Goal: Task Accomplishment & Management: Manage account settings

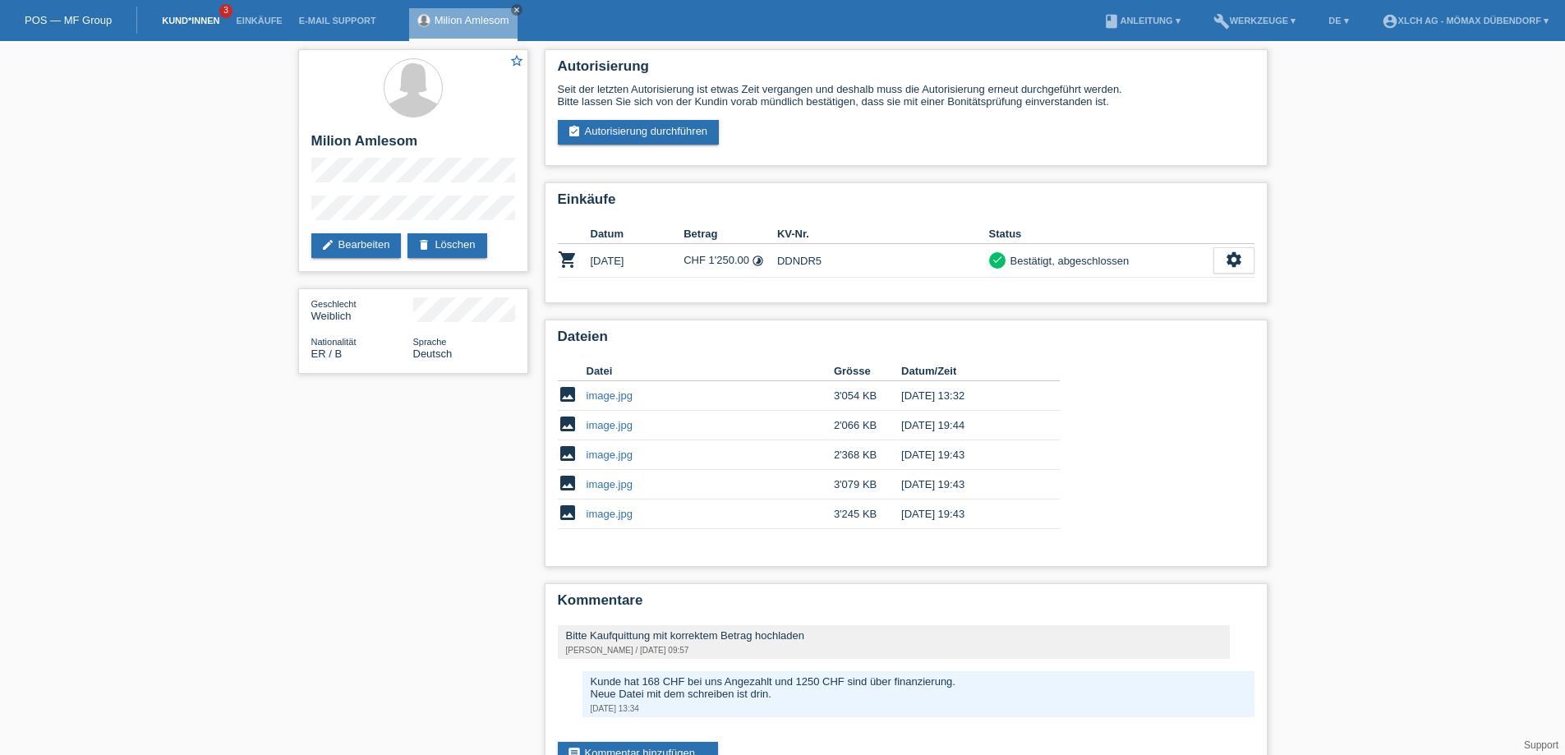
click at [190, 21] on link "Kund*innen" at bounding box center [191, 21] width 74 height 10
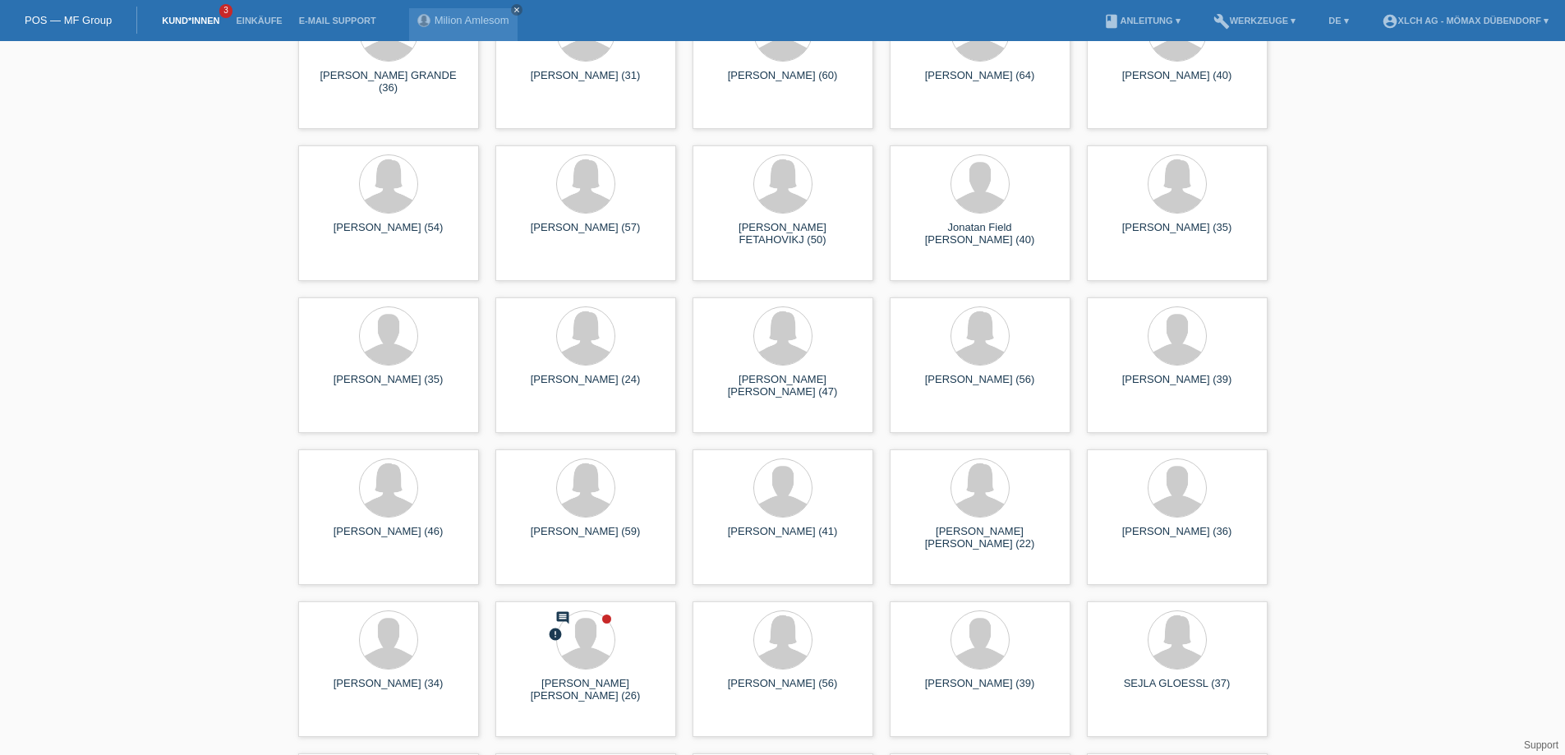
scroll to position [2958, 0]
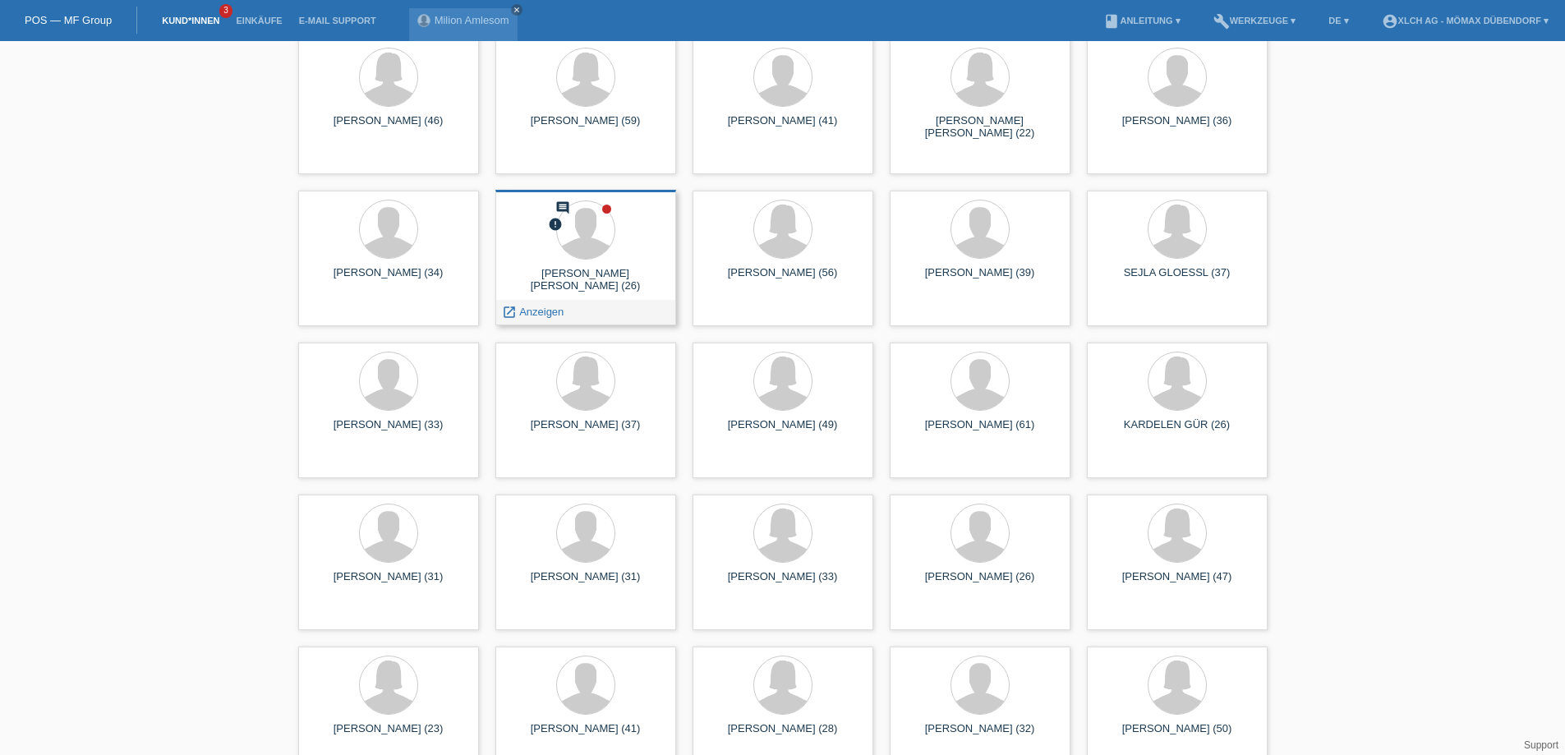
click at [550, 269] on div "MAHDI GHORBAN ZADEH (26)" at bounding box center [586, 280] width 154 height 26
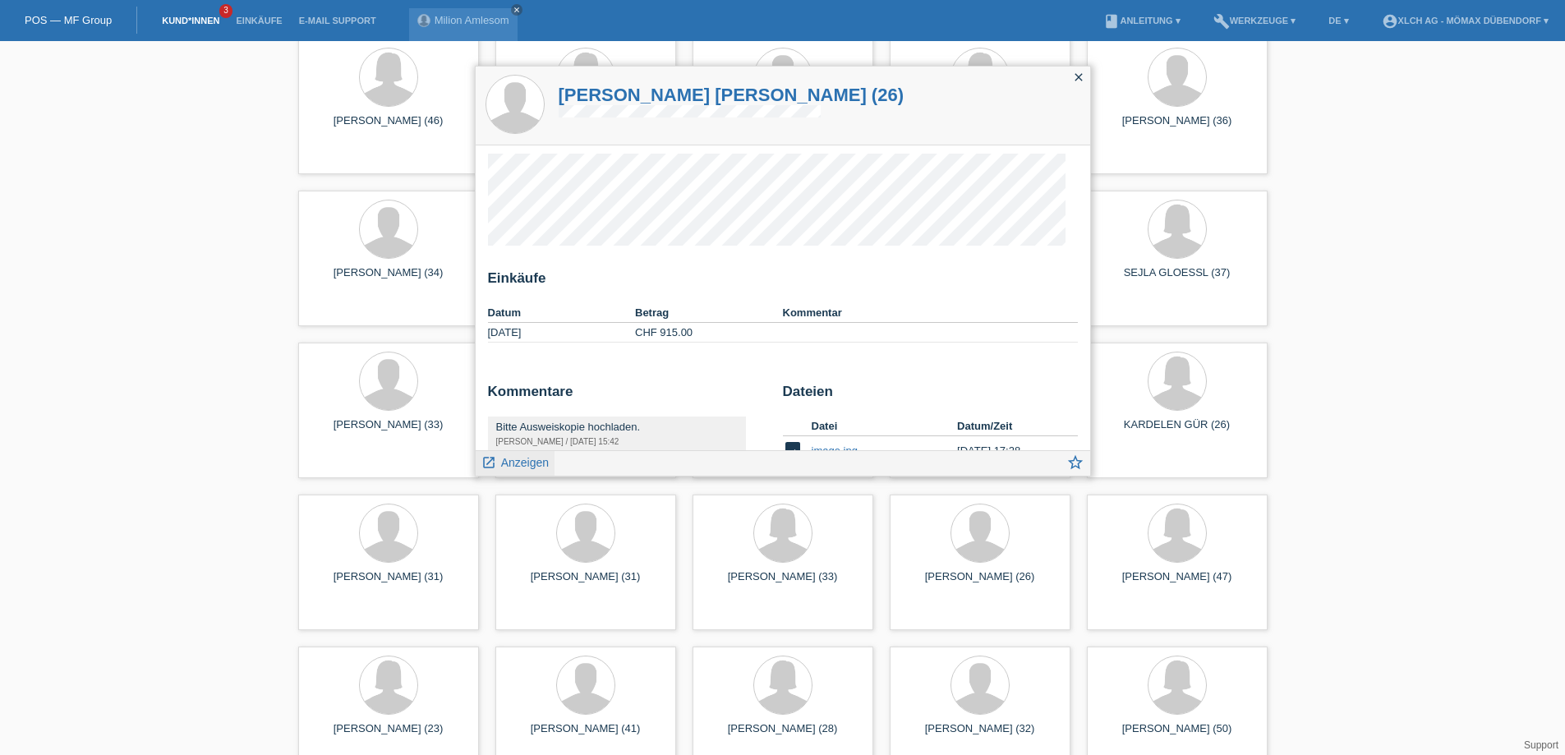
click at [533, 467] on span "Anzeigen" at bounding box center [525, 462] width 48 height 13
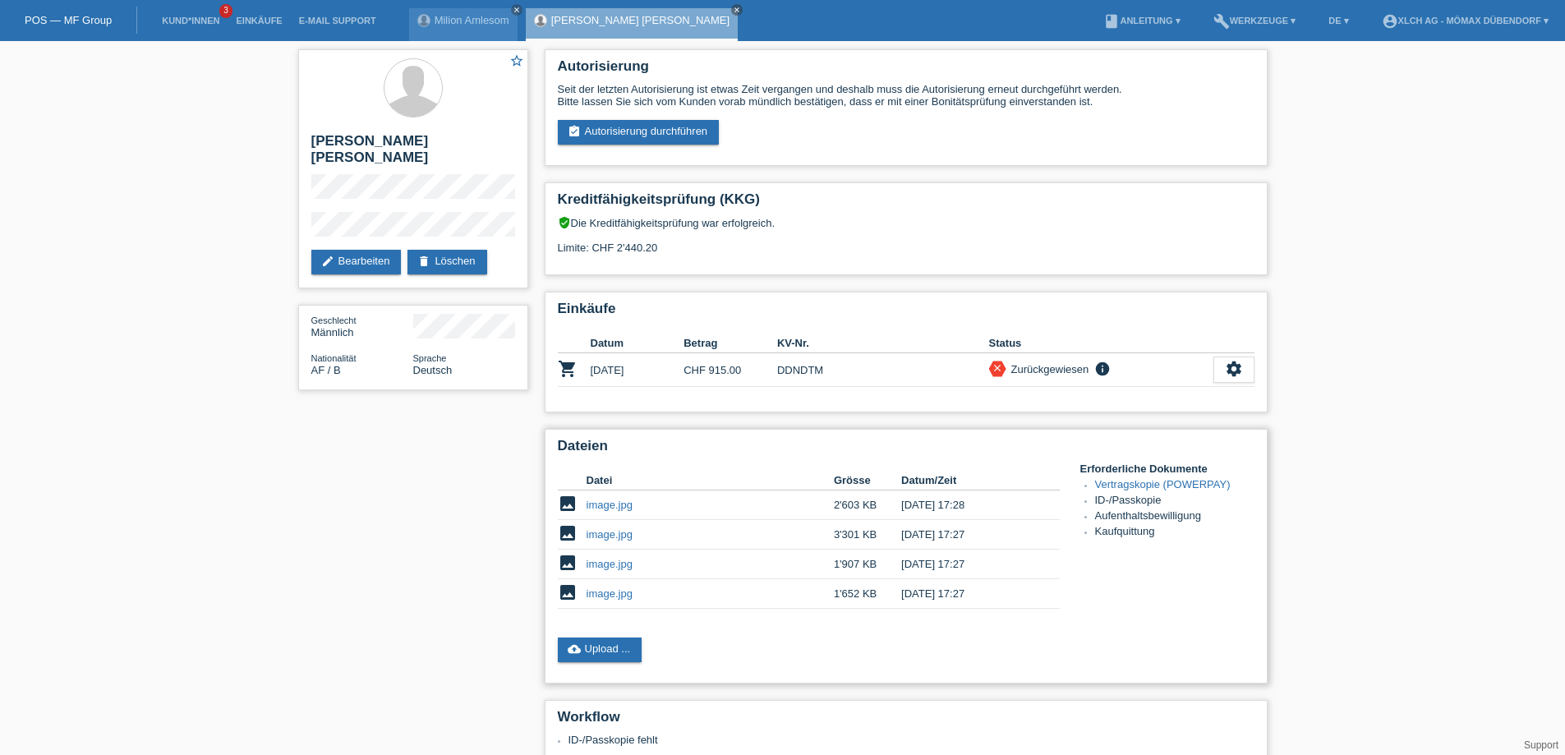
click at [625, 559] on link "image.jpg" at bounding box center [610, 564] width 46 height 12
click at [1096, 358] on td "close Zurückgewiesen info ID-/Passkopie fehlt" at bounding box center [1101, 370] width 224 height 34
click at [623, 502] on link "image.jpg" at bounding box center [610, 505] width 46 height 12
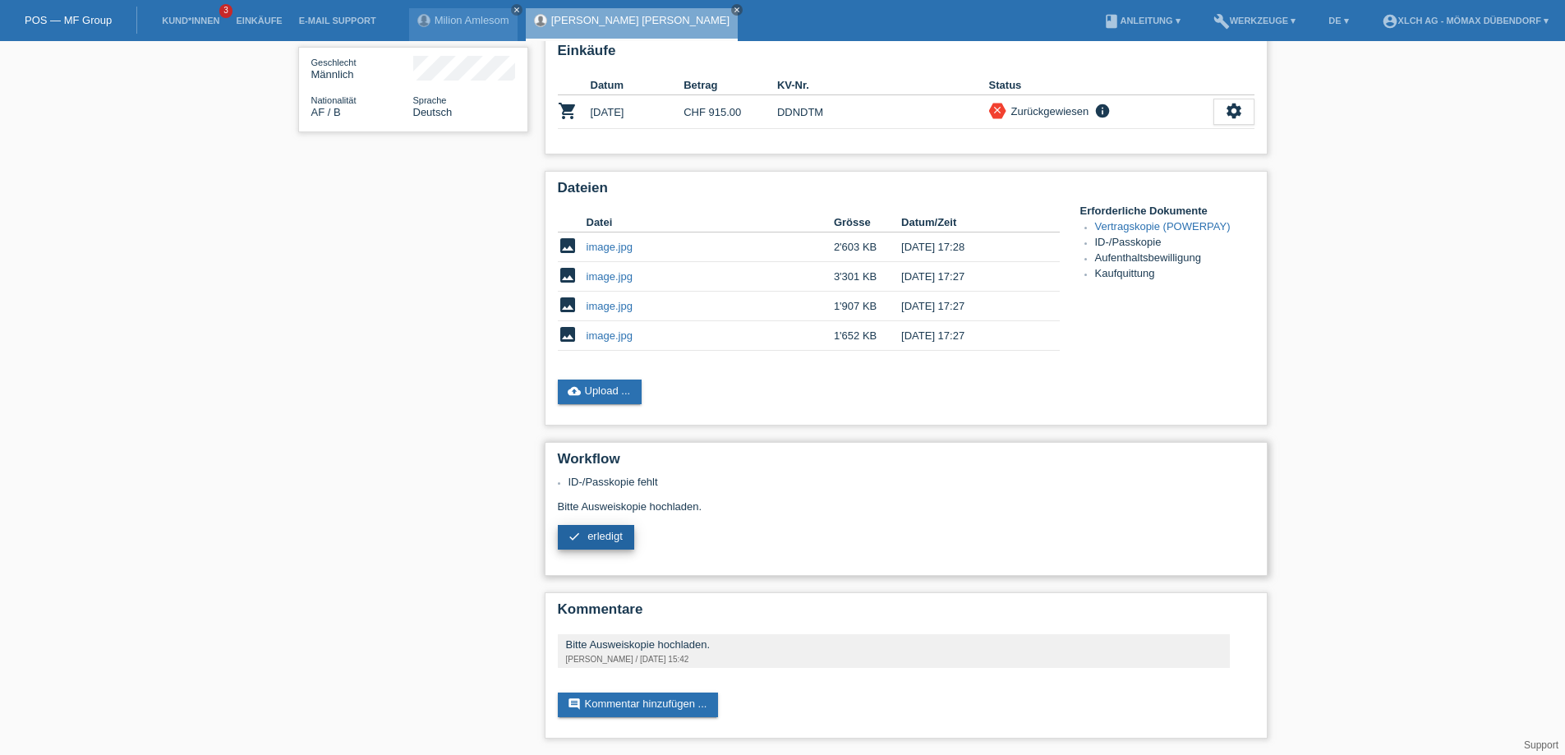
click at [606, 545] on link "check erledigt" at bounding box center [596, 537] width 76 height 25
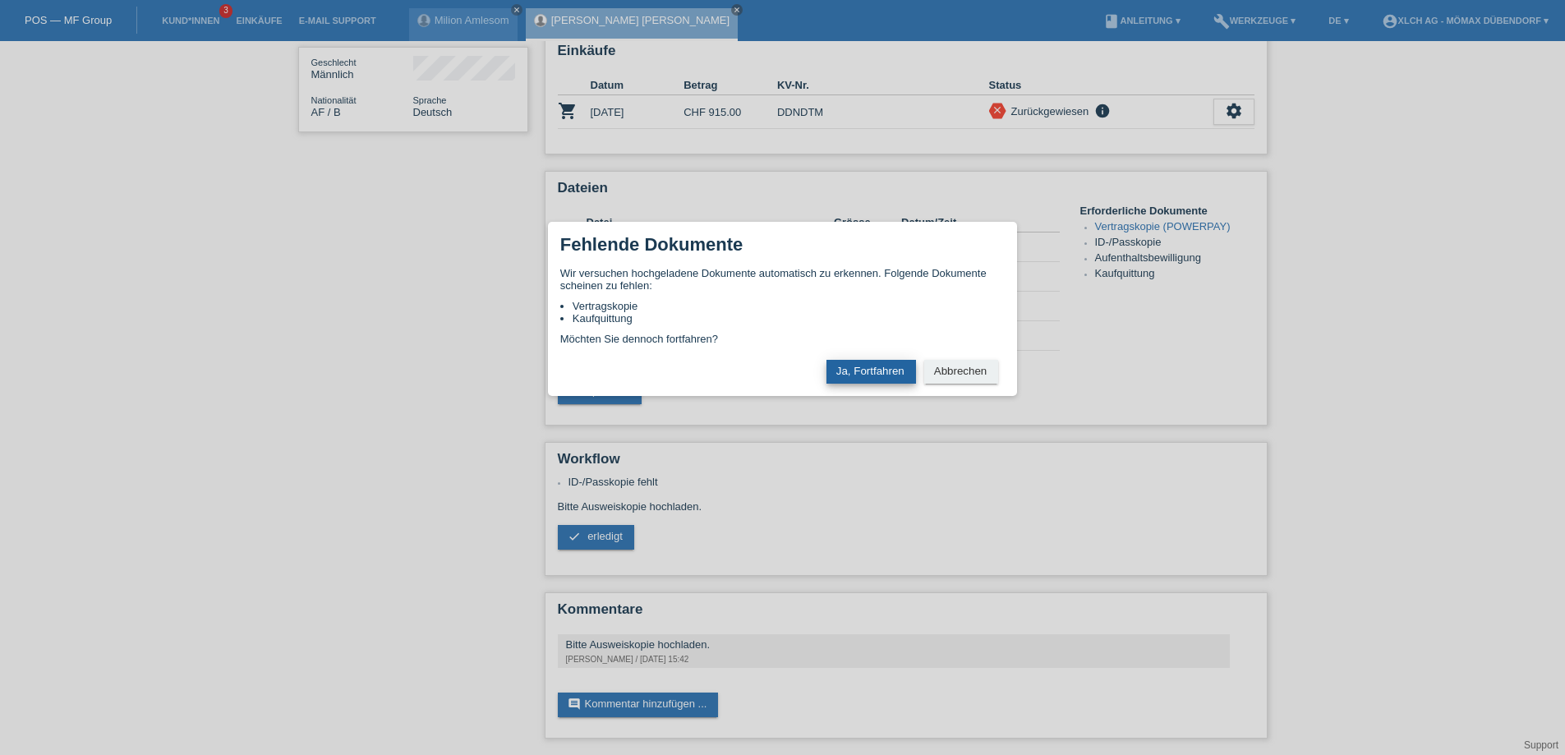
click at [851, 373] on button "Ja, Fortfahren" at bounding box center [872, 372] width 90 height 24
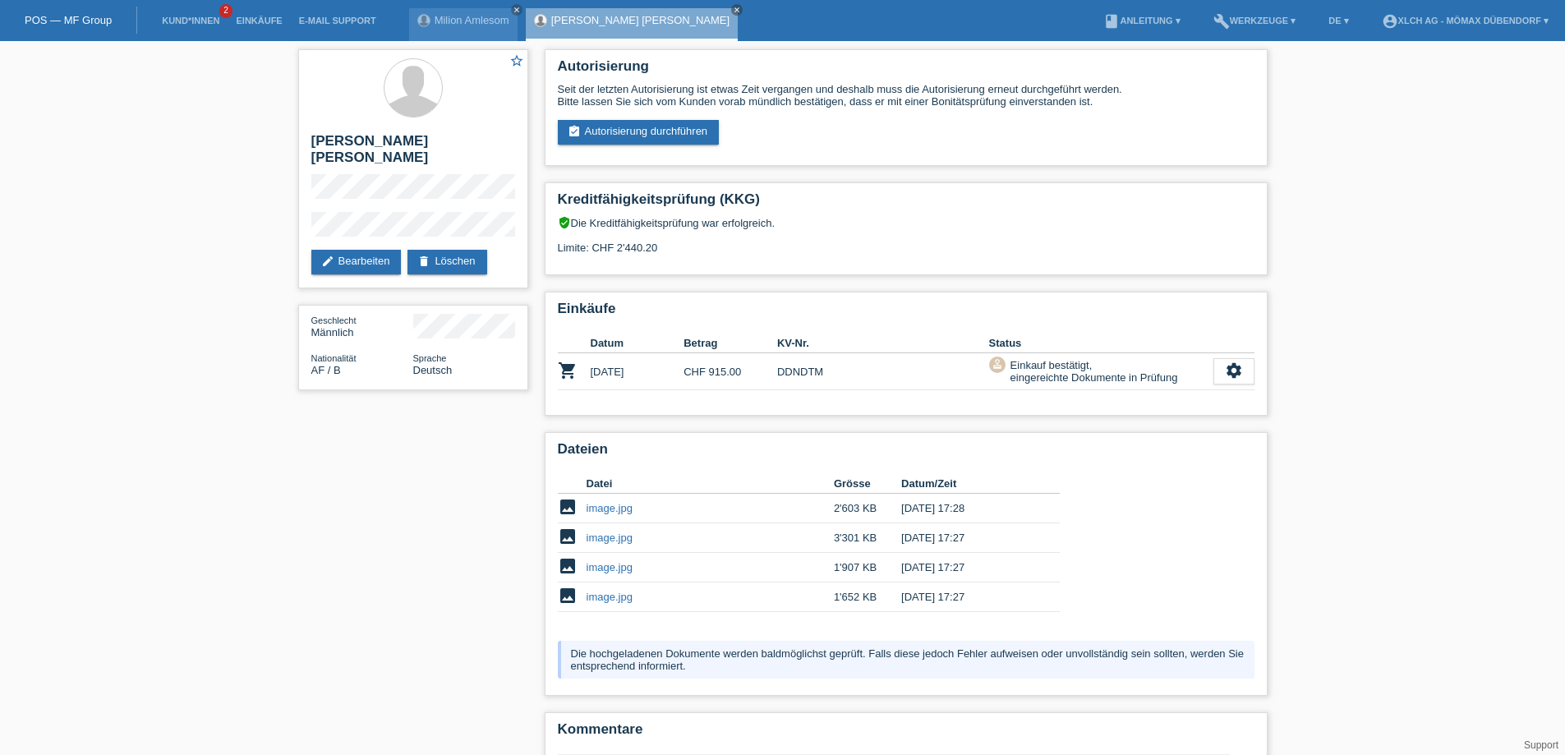
scroll to position [120, 0]
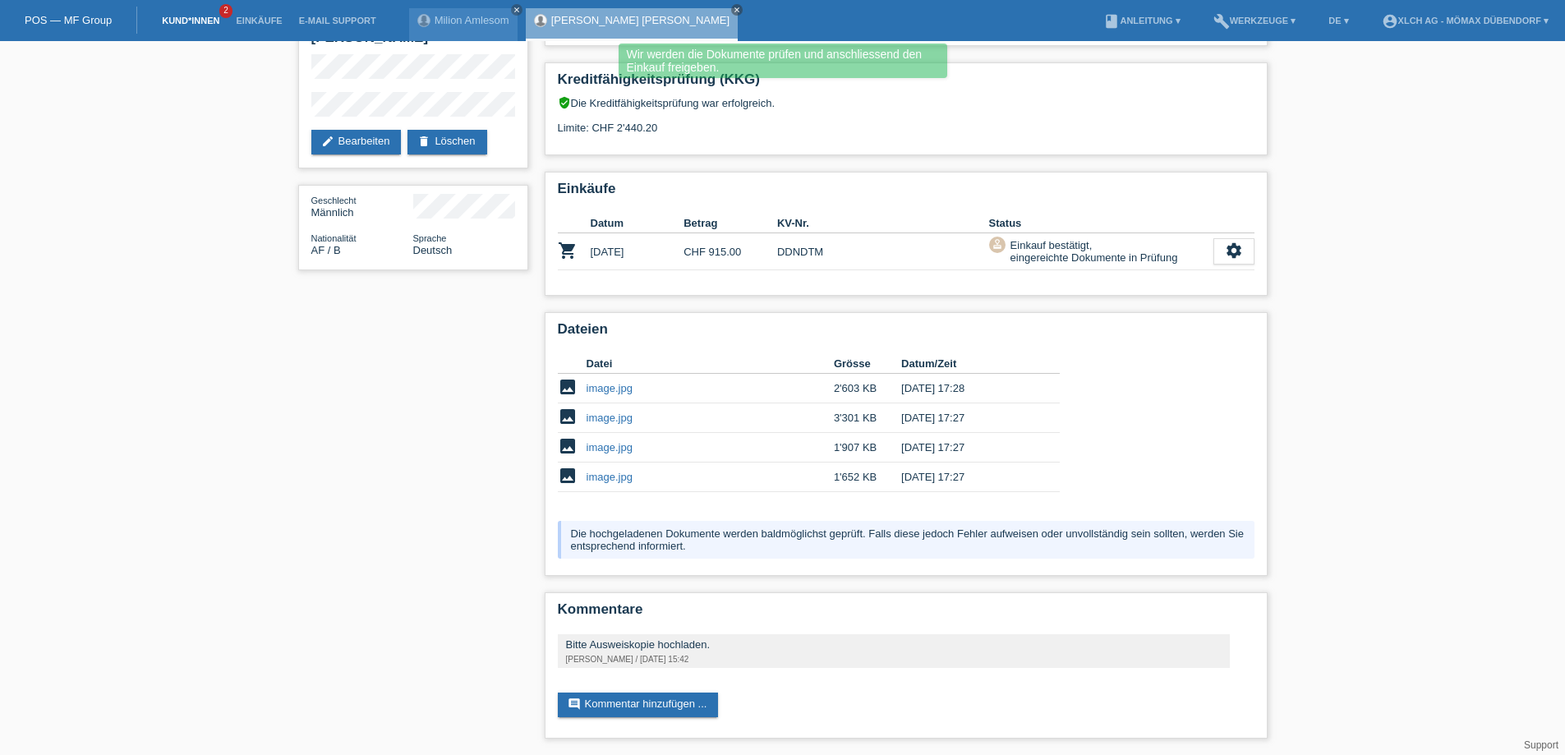
click at [198, 19] on link "Kund*innen" at bounding box center [191, 21] width 74 height 10
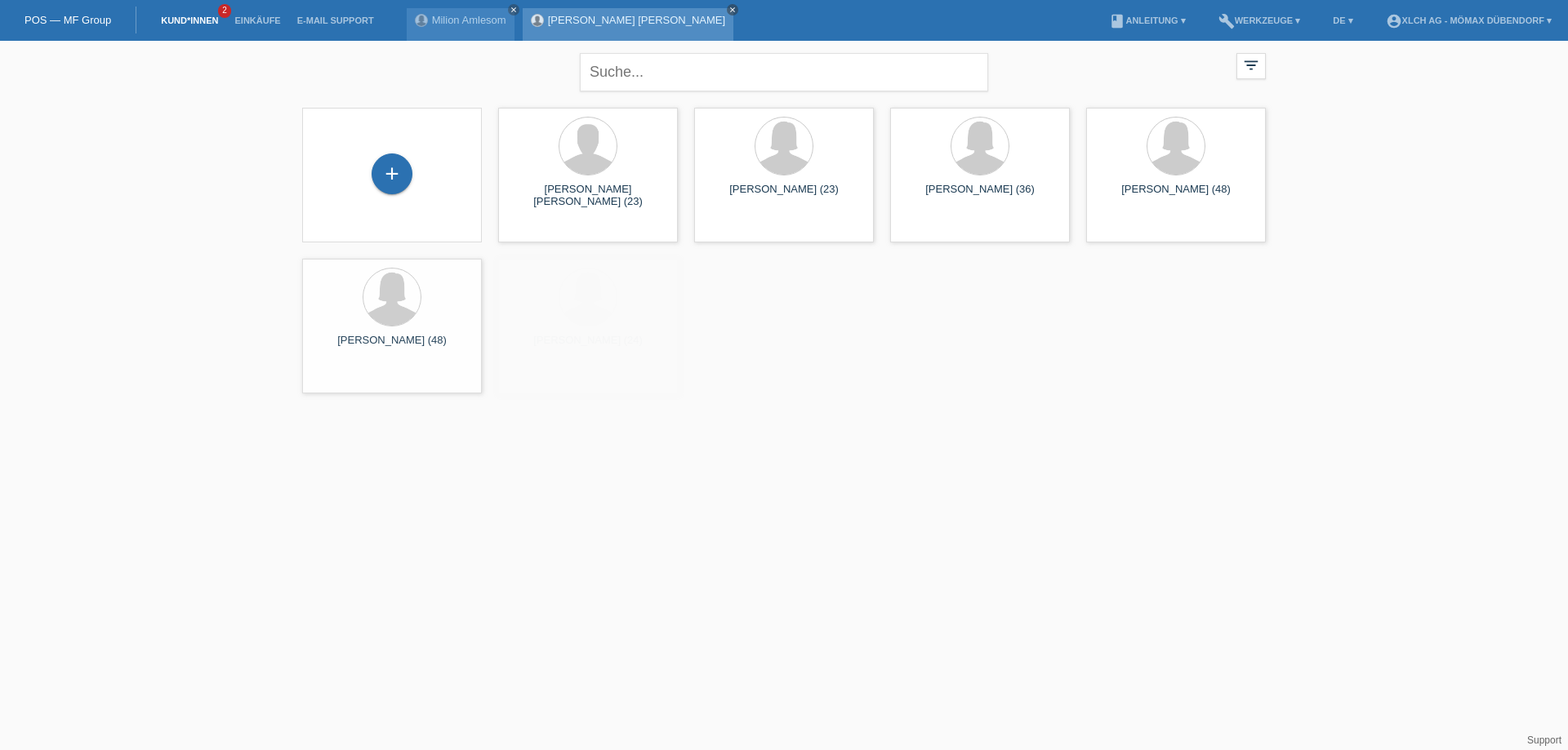
click at [728, 8] on icon "close" at bounding box center [732, 10] width 8 height 8
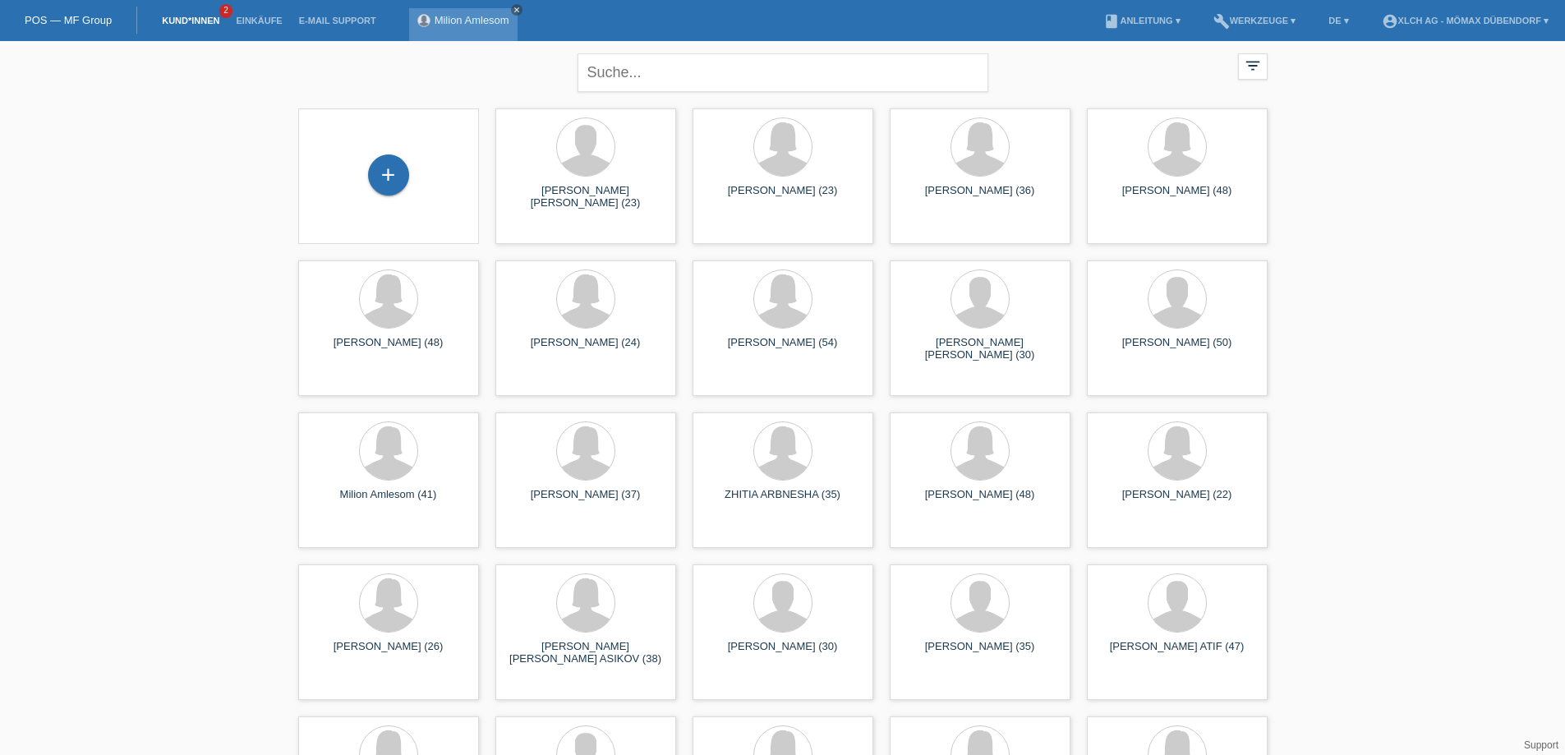
click at [511, 10] on link "close" at bounding box center [517, 10] width 12 height 12
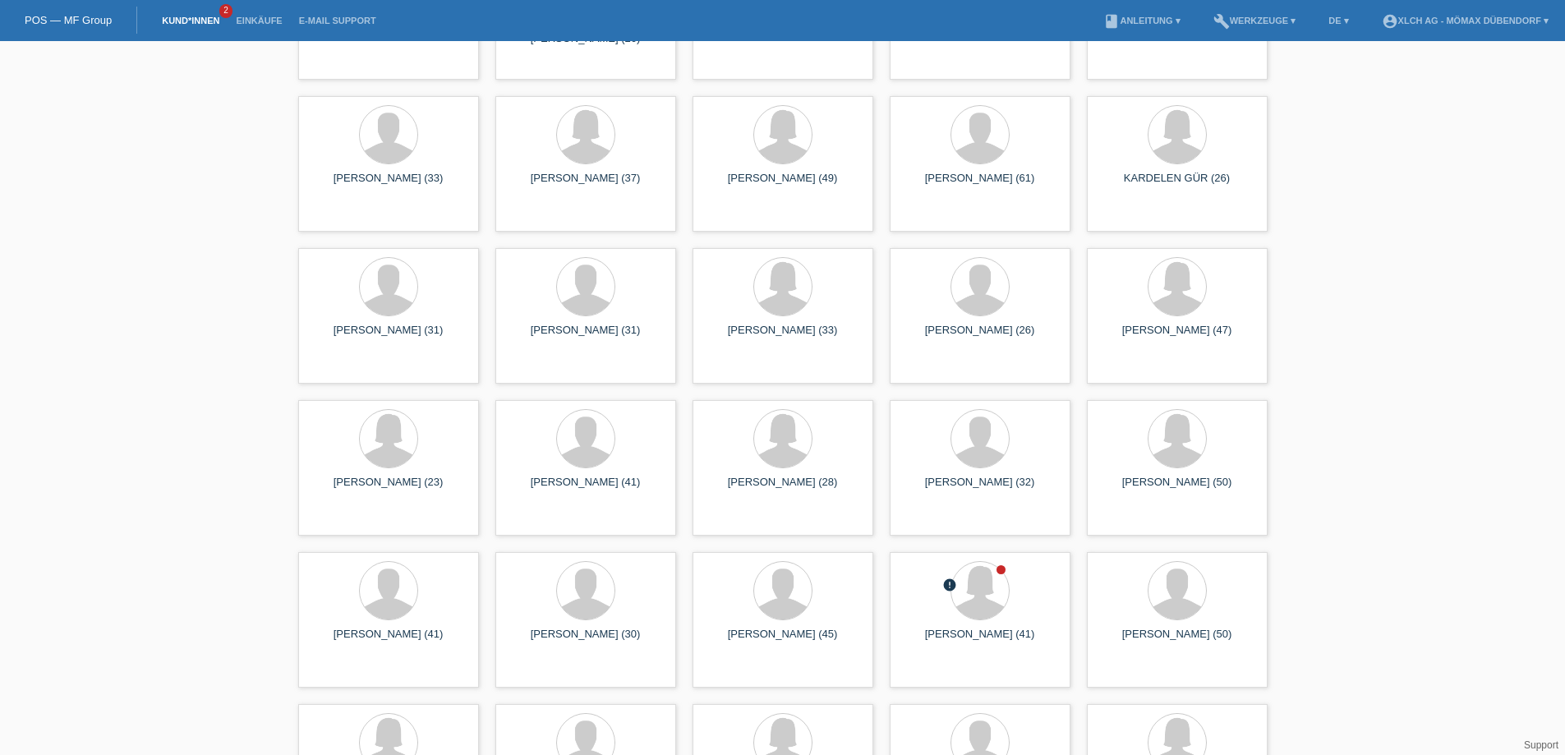
scroll to position [3616, 0]
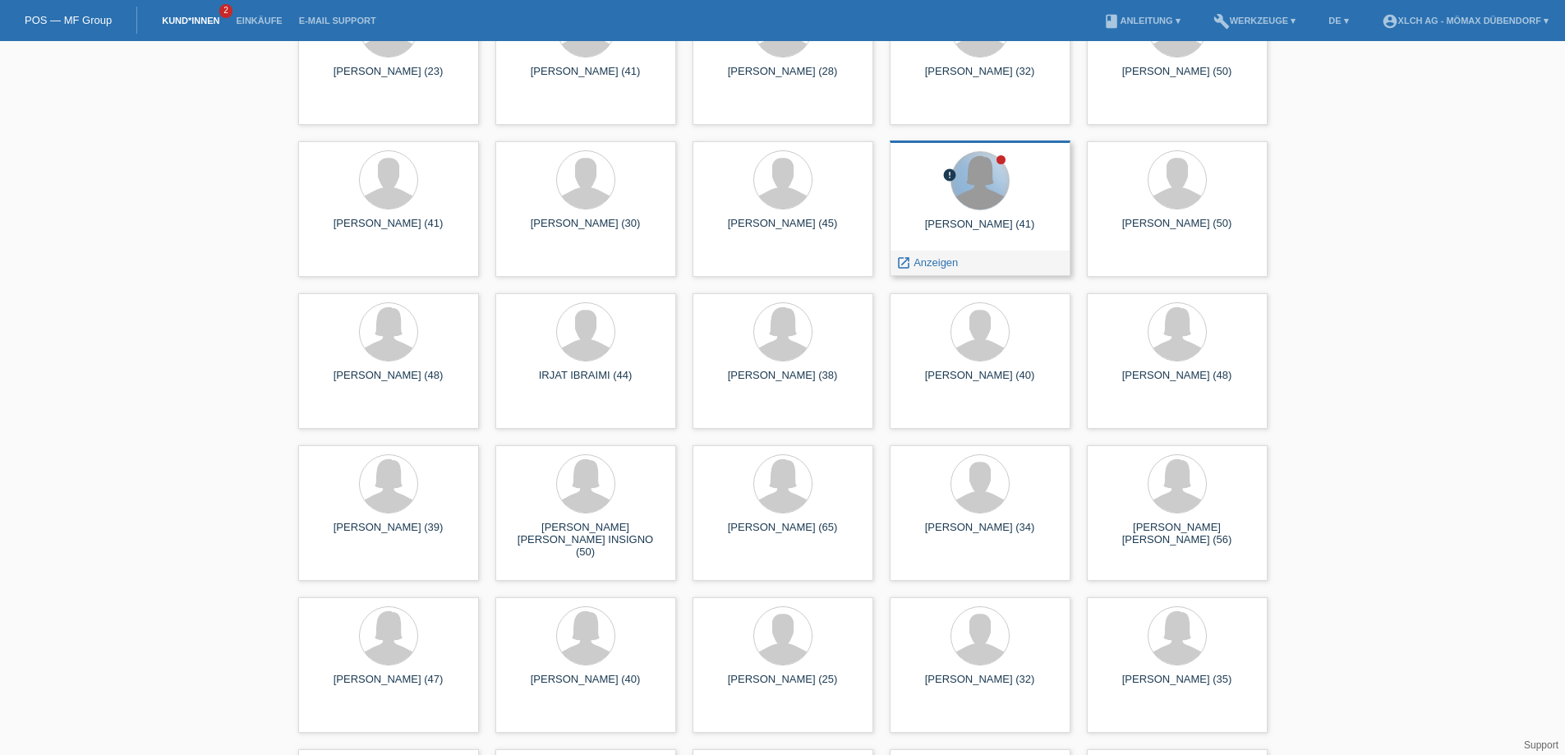
click at [961, 191] on div at bounding box center [981, 181] width 58 height 58
click at [910, 260] on icon "launch" at bounding box center [904, 263] width 15 height 15
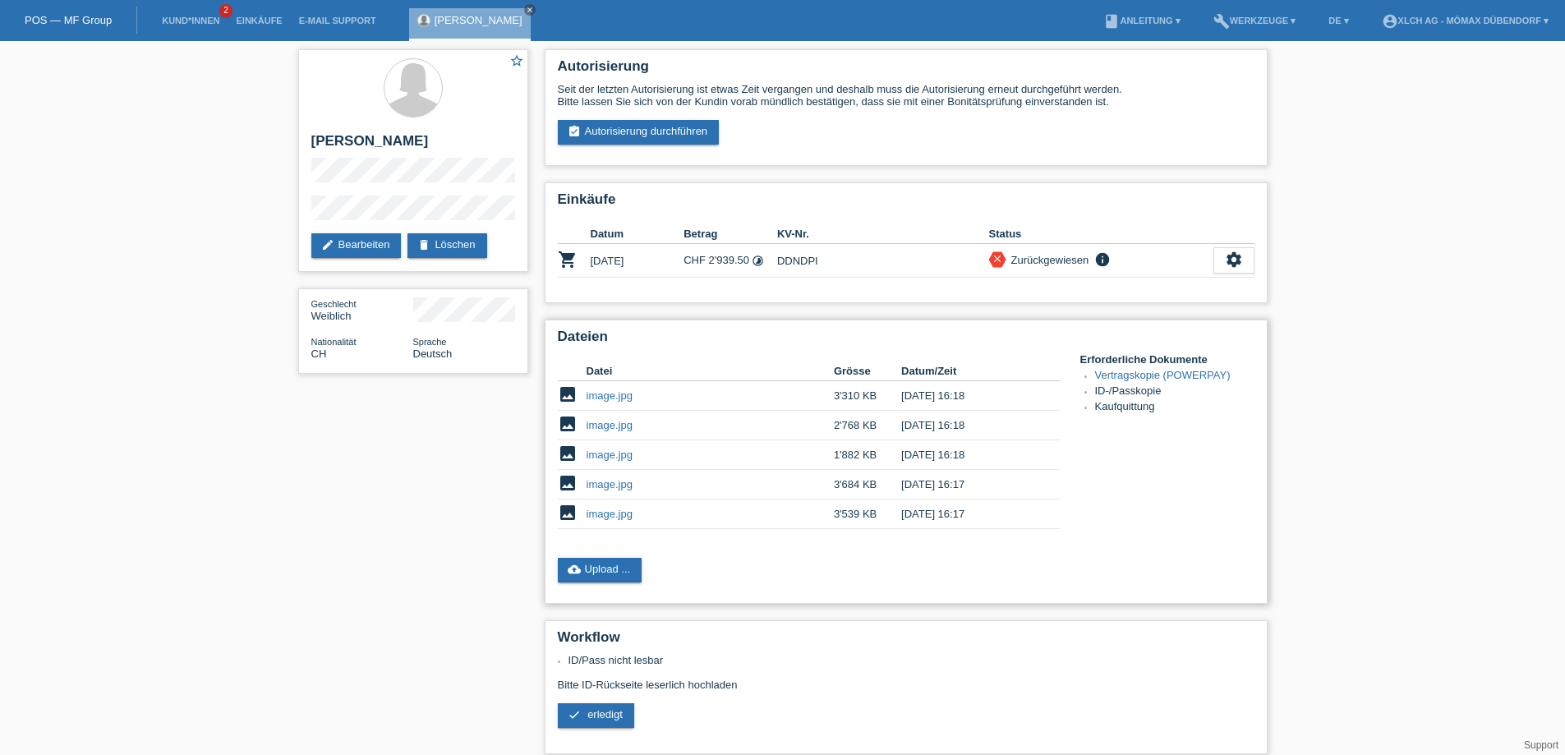
click at [619, 483] on link "image.jpg" at bounding box center [610, 484] width 46 height 12
click at [599, 723] on link "check erledigt" at bounding box center [596, 715] width 76 height 25
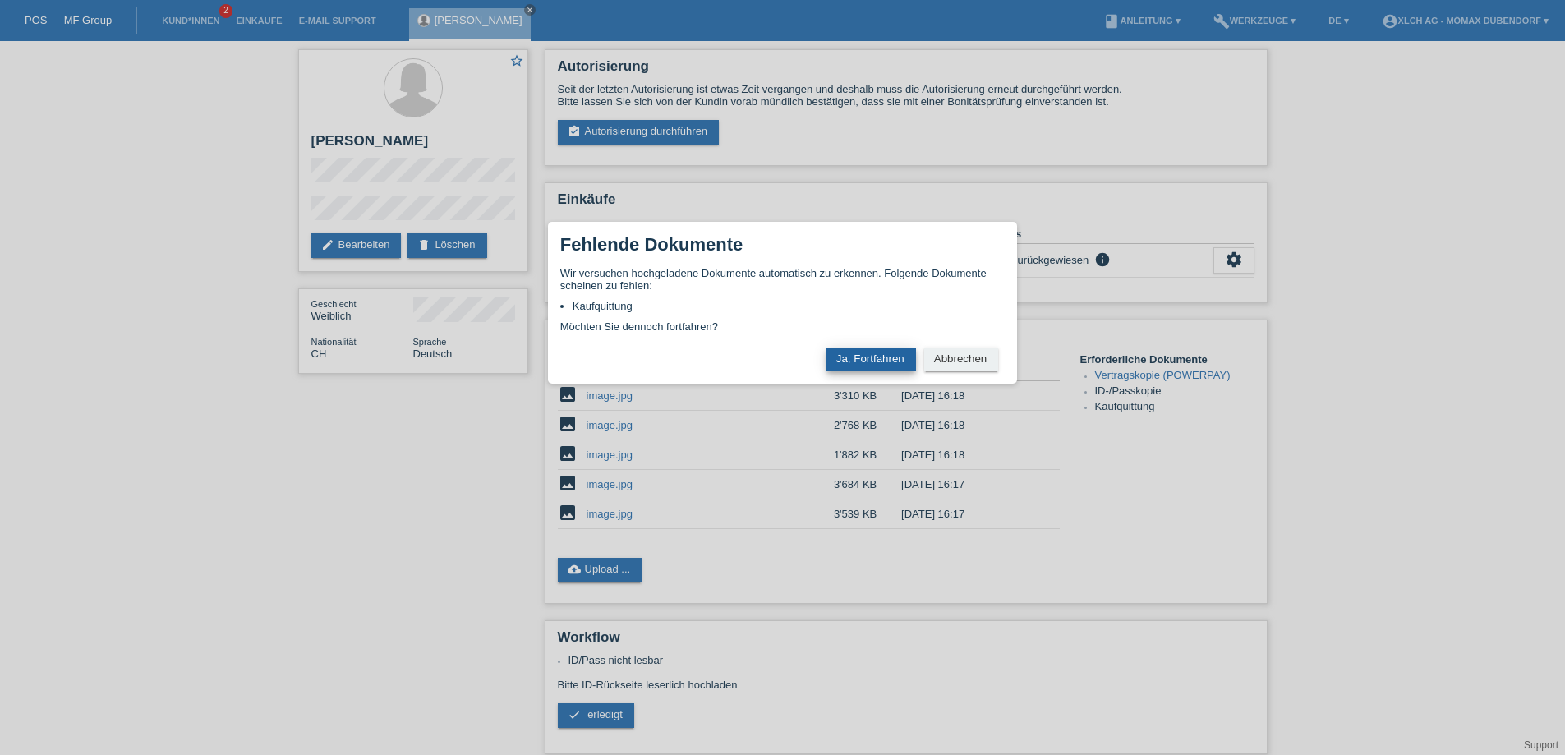
click at [870, 361] on button "Ja, Fortfahren" at bounding box center [872, 360] width 90 height 24
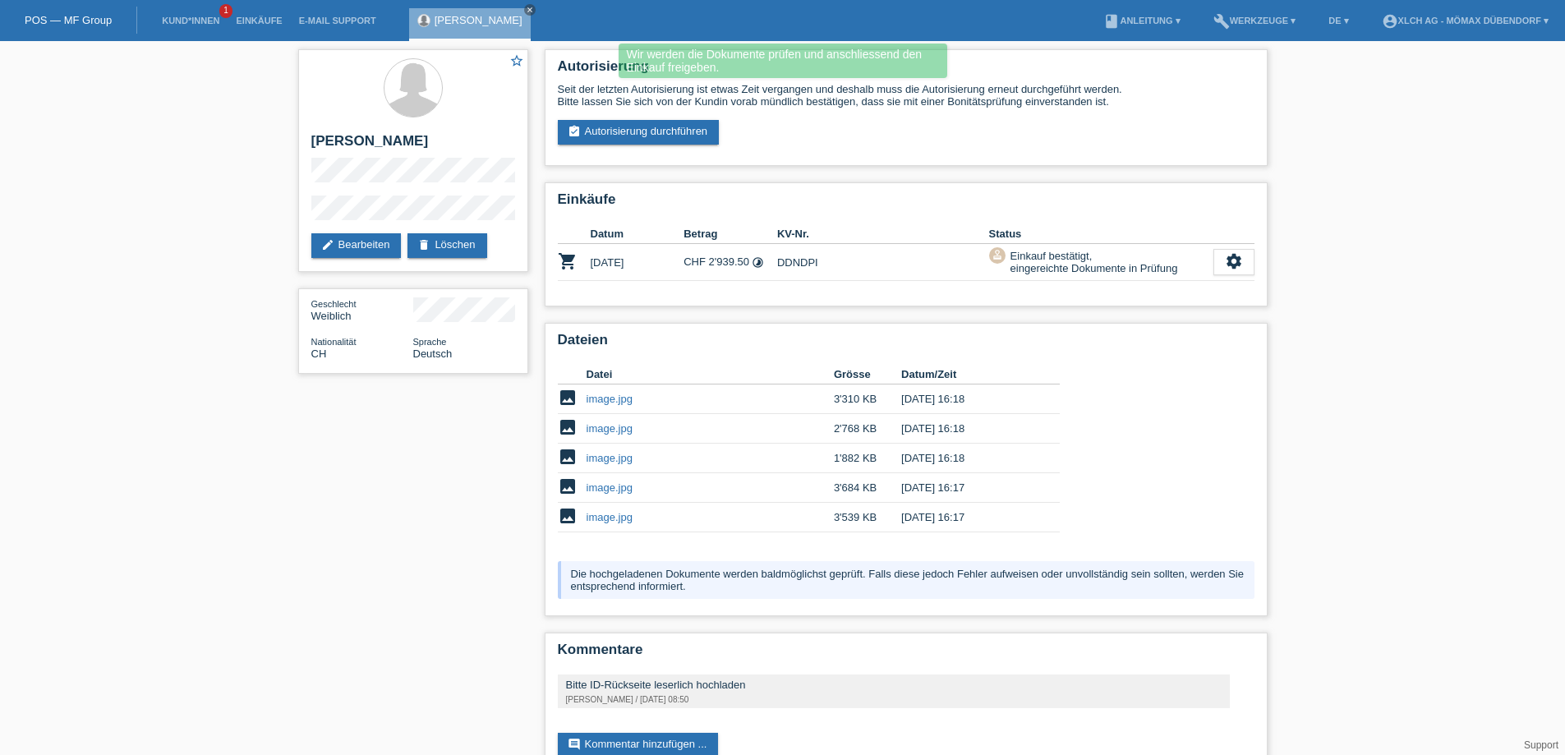
click at [534, 9] on icon "close" at bounding box center [530, 10] width 8 height 8
click at [201, 19] on link "Kund*innen" at bounding box center [191, 21] width 74 height 10
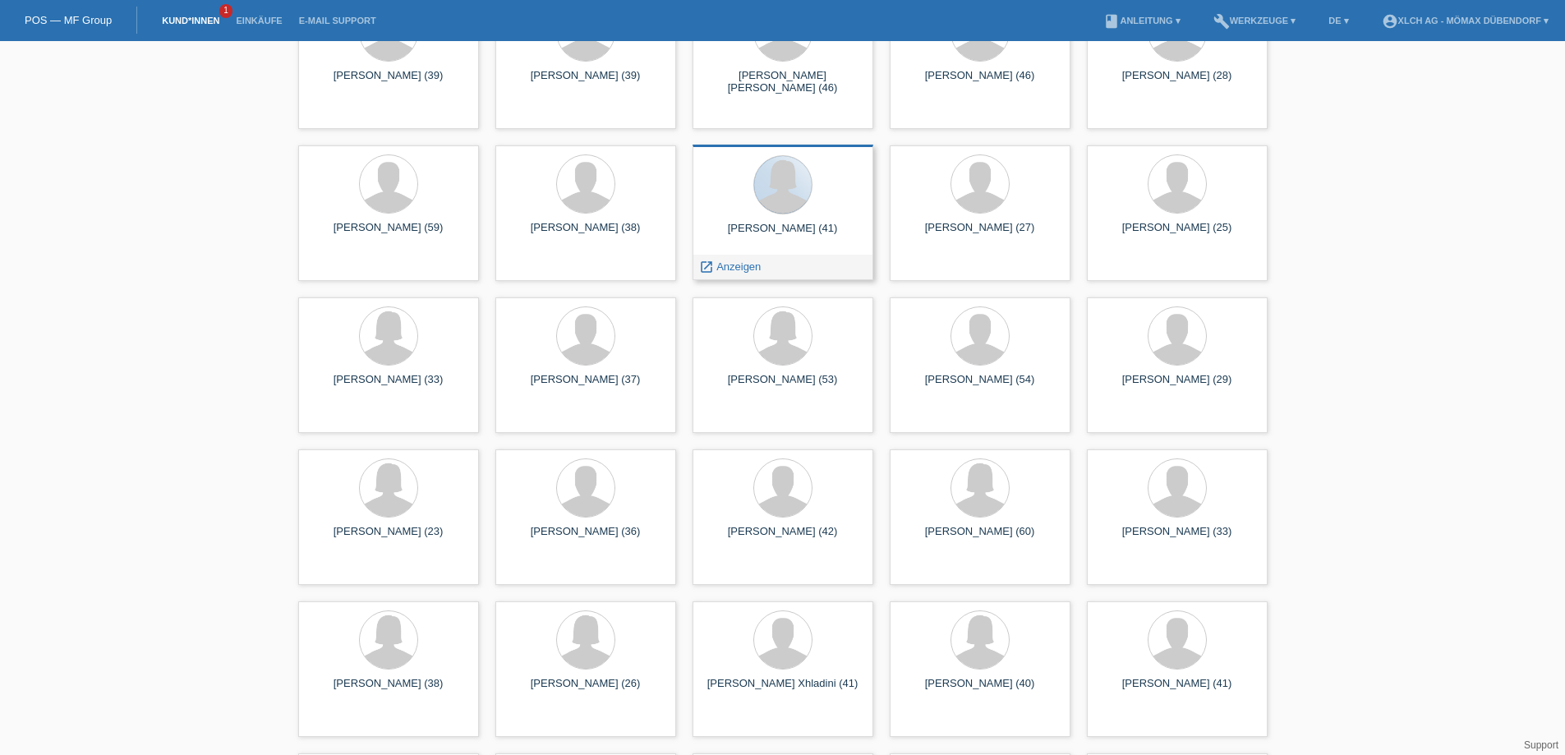
scroll to position [8382, 0]
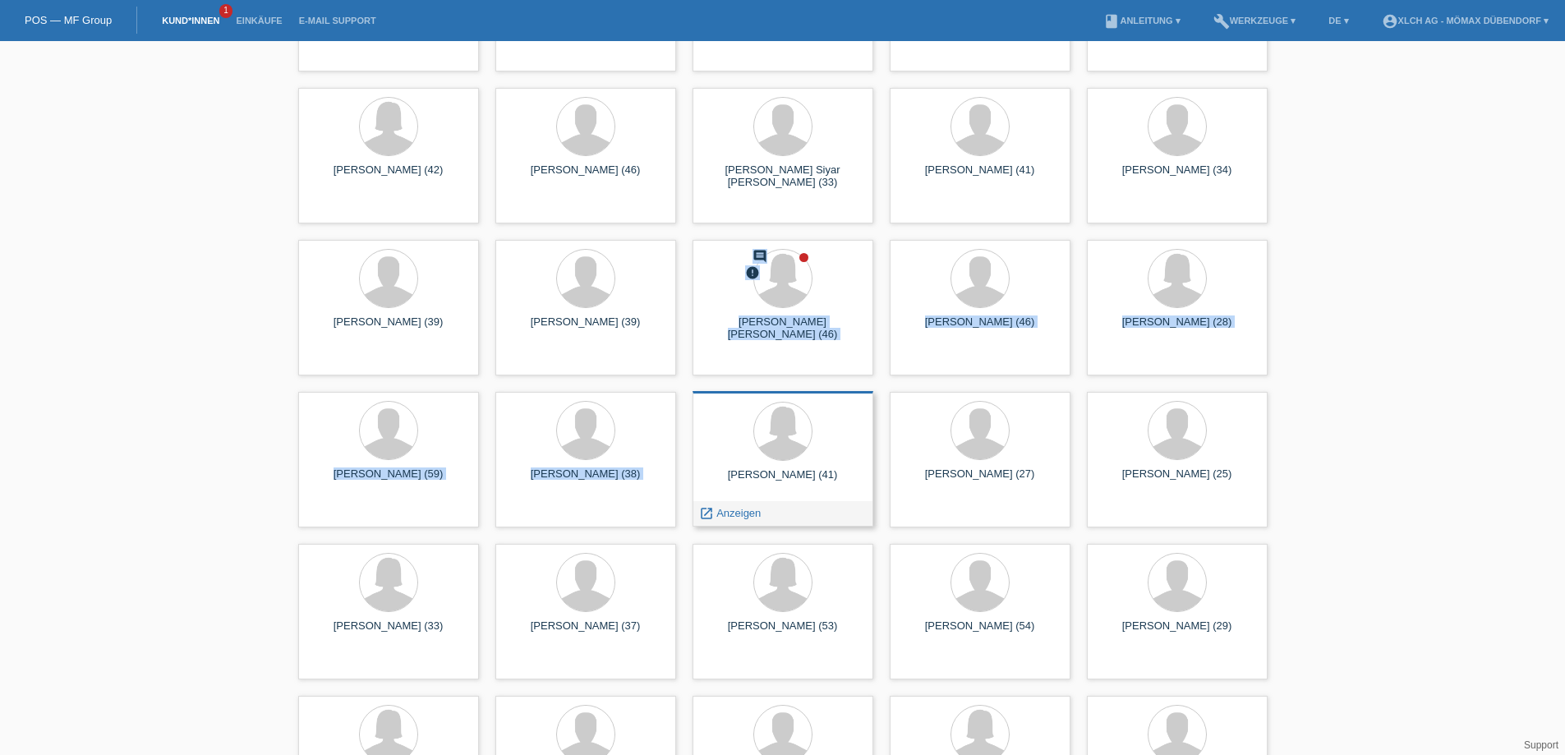
drag, startPoint x: 814, startPoint y: 261, endPoint x: 749, endPoint y: 405, distance: 157.8
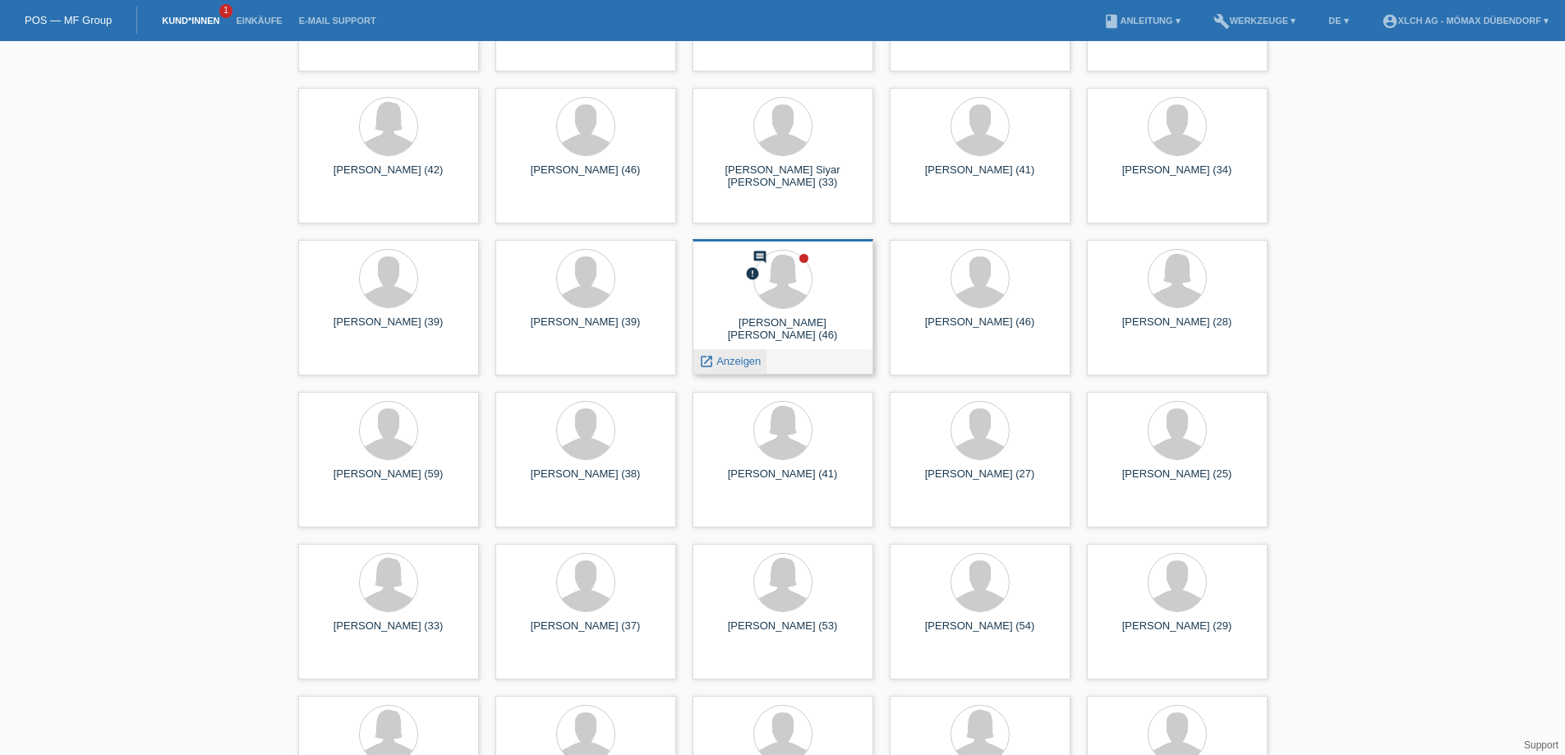
click at [722, 362] on span "Anzeigen" at bounding box center [739, 361] width 44 height 12
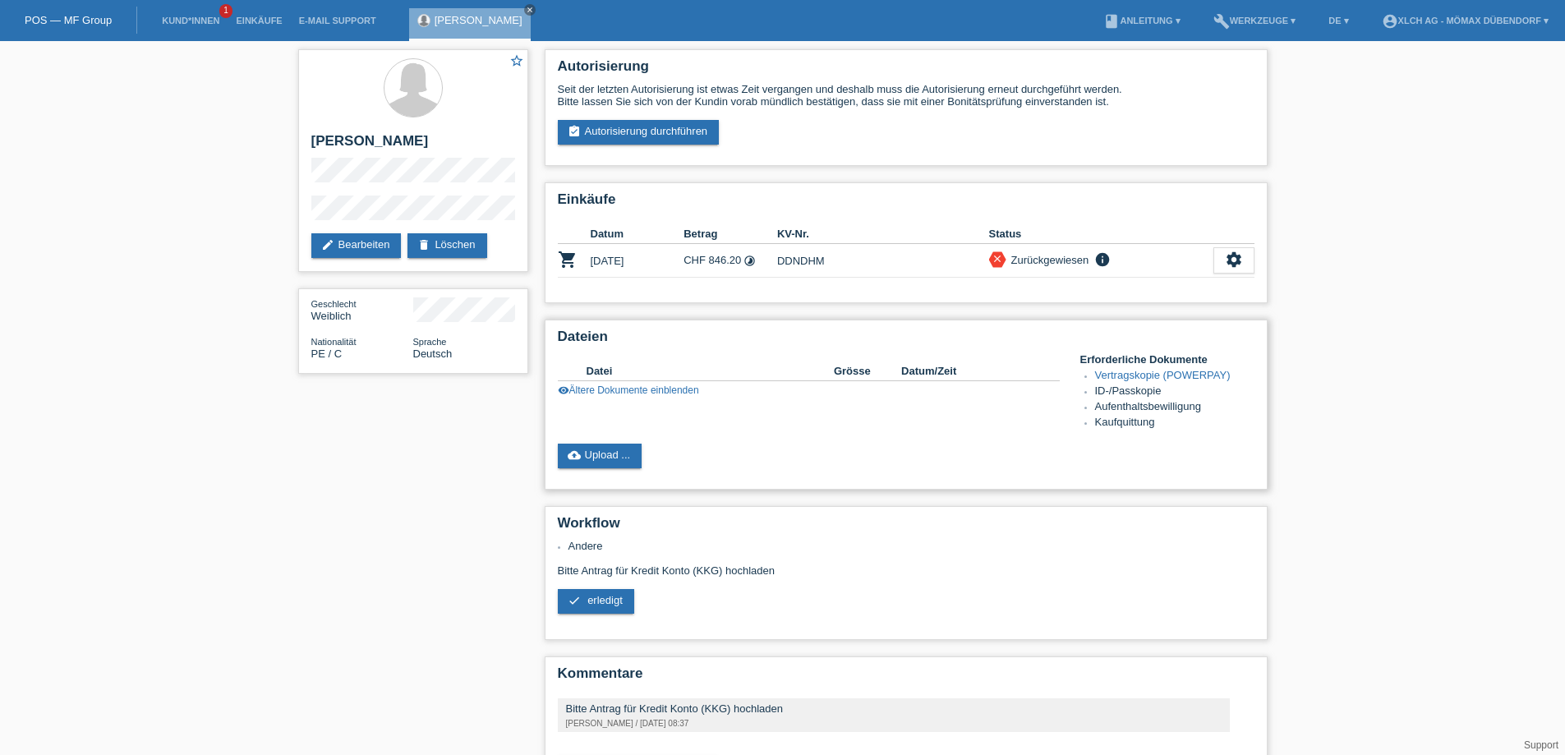
click at [781, 452] on div "cloud_upload Upload ..." at bounding box center [906, 456] width 697 height 25
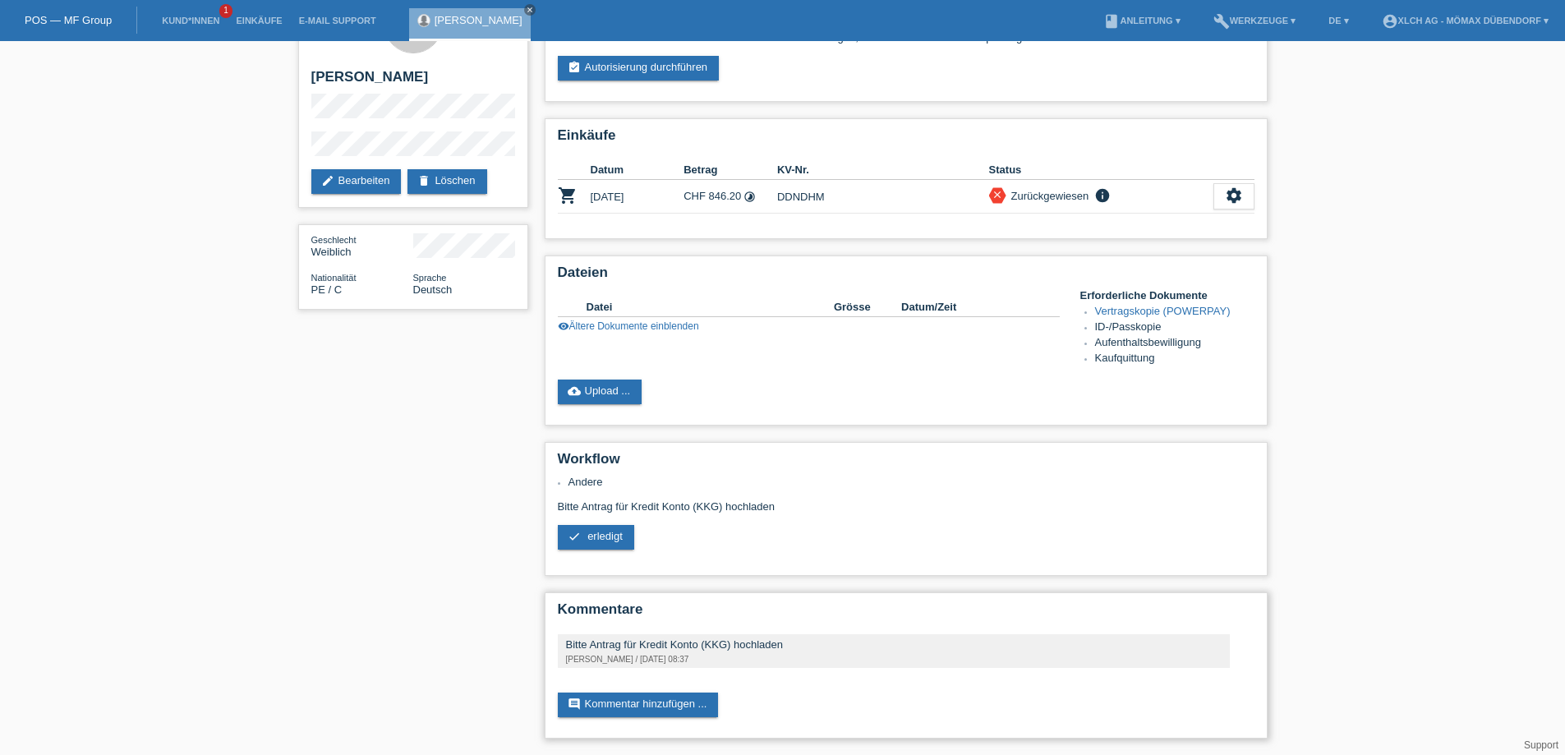
drag, startPoint x: 560, startPoint y: 643, endPoint x: 826, endPoint y: 643, distance: 265.4
click at [826, 643] on div "Bitte Antrag für Kredit Konto (KKG) hochladen [PERSON_NAME] / [DATE] 08:37" at bounding box center [894, 651] width 672 height 34
click at [826, 646] on div "Bitte Antrag für Kredit Konto (KKG) hochladen" at bounding box center [894, 644] width 656 height 12
drag, startPoint x: 826, startPoint y: 646, endPoint x: 759, endPoint y: 591, distance: 86.4
click at [759, 591] on div "Autorisierung Seit der letzten Autorisierung ist etwas Zeit vergangen und desha…" at bounding box center [907, 366] width 740 height 778
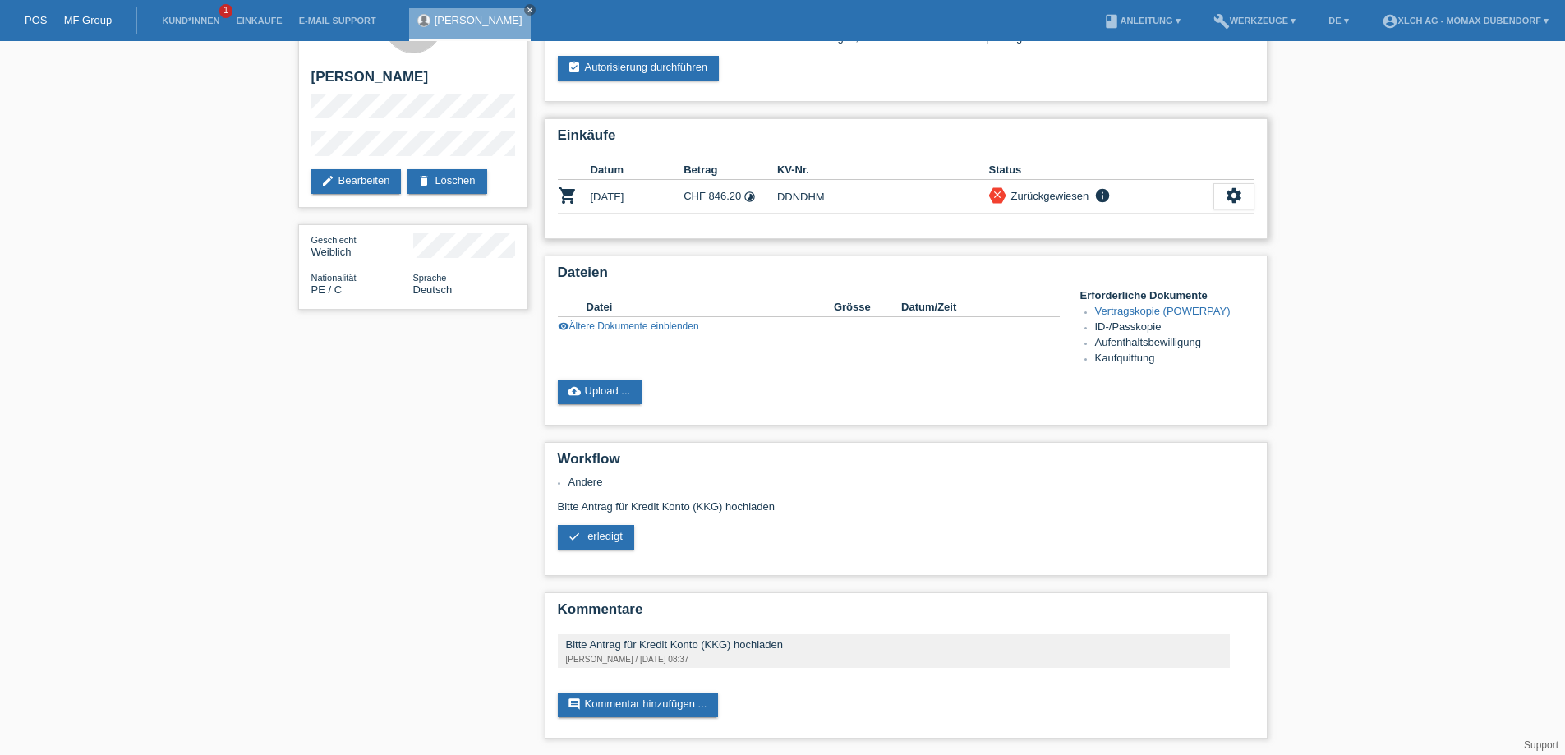
drag, startPoint x: 726, startPoint y: 193, endPoint x: 951, endPoint y: 193, distance: 225.2
click at [951, 193] on tr "shopping_cart [DATE] CHF 846.20 timelapse DDNDHM close info Andere" at bounding box center [906, 197] width 697 height 34
click at [945, 196] on td "DDNDHM" at bounding box center [883, 197] width 212 height 34
click at [565, 195] on icon "shopping_cart" at bounding box center [568, 196] width 20 height 20
click at [780, 195] on td "DDNDHM" at bounding box center [883, 197] width 212 height 34
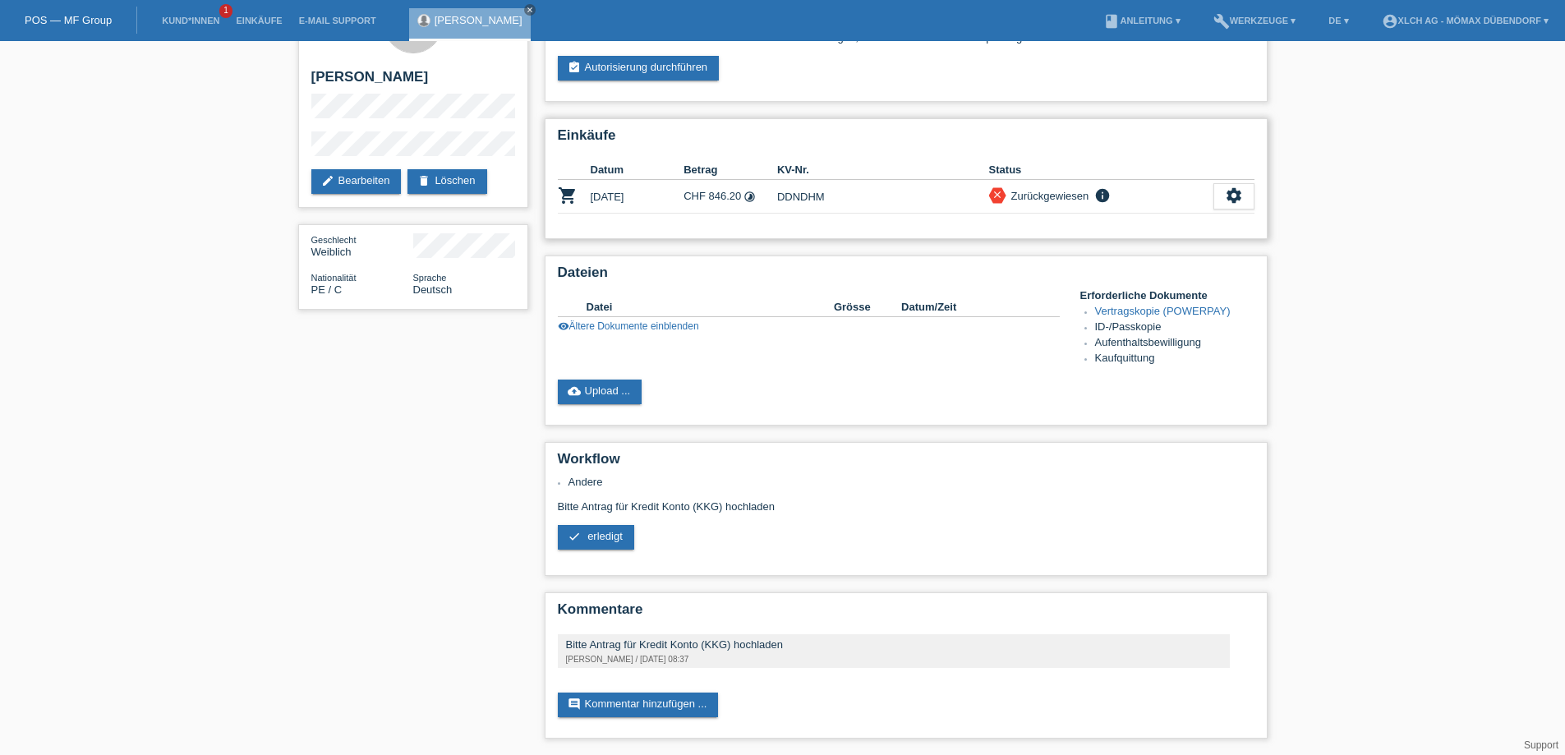
click at [780, 195] on td "DDNDHM" at bounding box center [883, 197] width 212 height 34
copy td "DDNDHM"
click at [638, 325] on link "visibility Ältere Dokumente einblenden" at bounding box center [628, 326] width 141 height 12
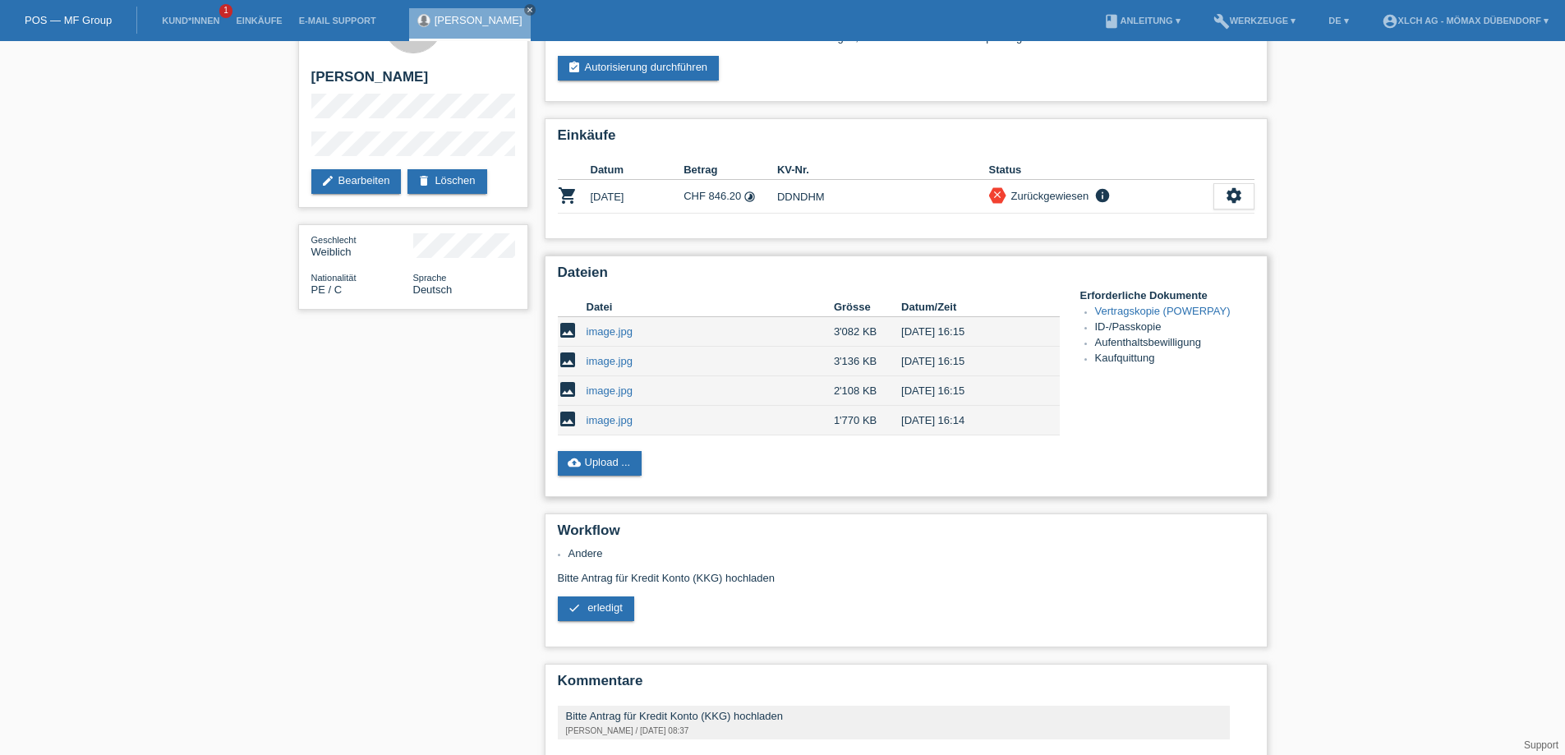
click at [606, 330] on link "image.jpg" at bounding box center [610, 331] width 46 height 12
click at [1174, 347] on li "Aufenthaltsbewilligung" at bounding box center [1174, 344] width 159 height 16
click at [613, 360] on link "image.jpg" at bounding box center [610, 361] width 46 height 12
click at [601, 425] on link "image.jpg" at bounding box center [610, 420] width 46 height 12
click at [615, 388] on link "image.jpg" at bounding box center [610, 391] width 46 height 12
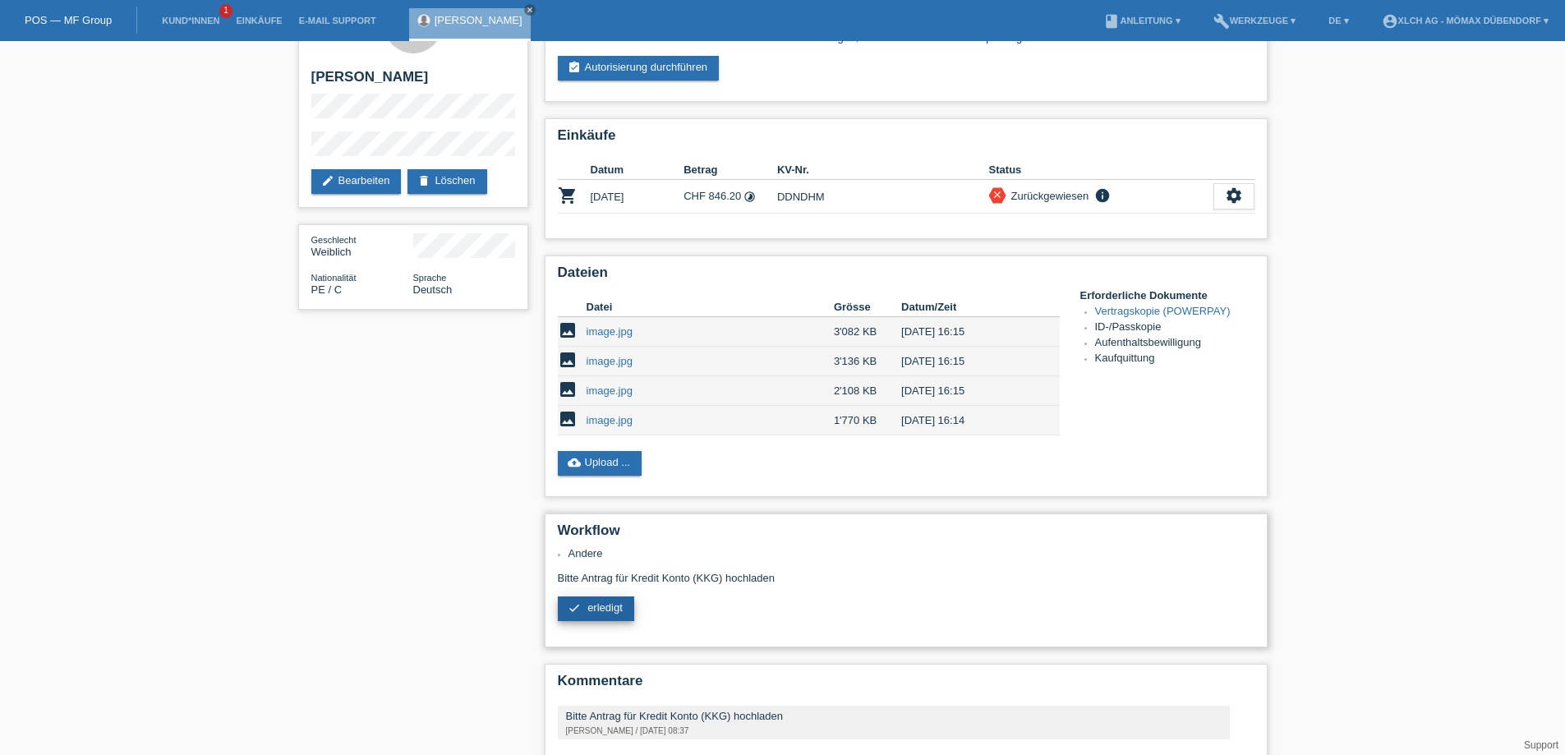
click at [581, 597] on link "check erledigt" at bounding box center [596, 609] width 76 height 25
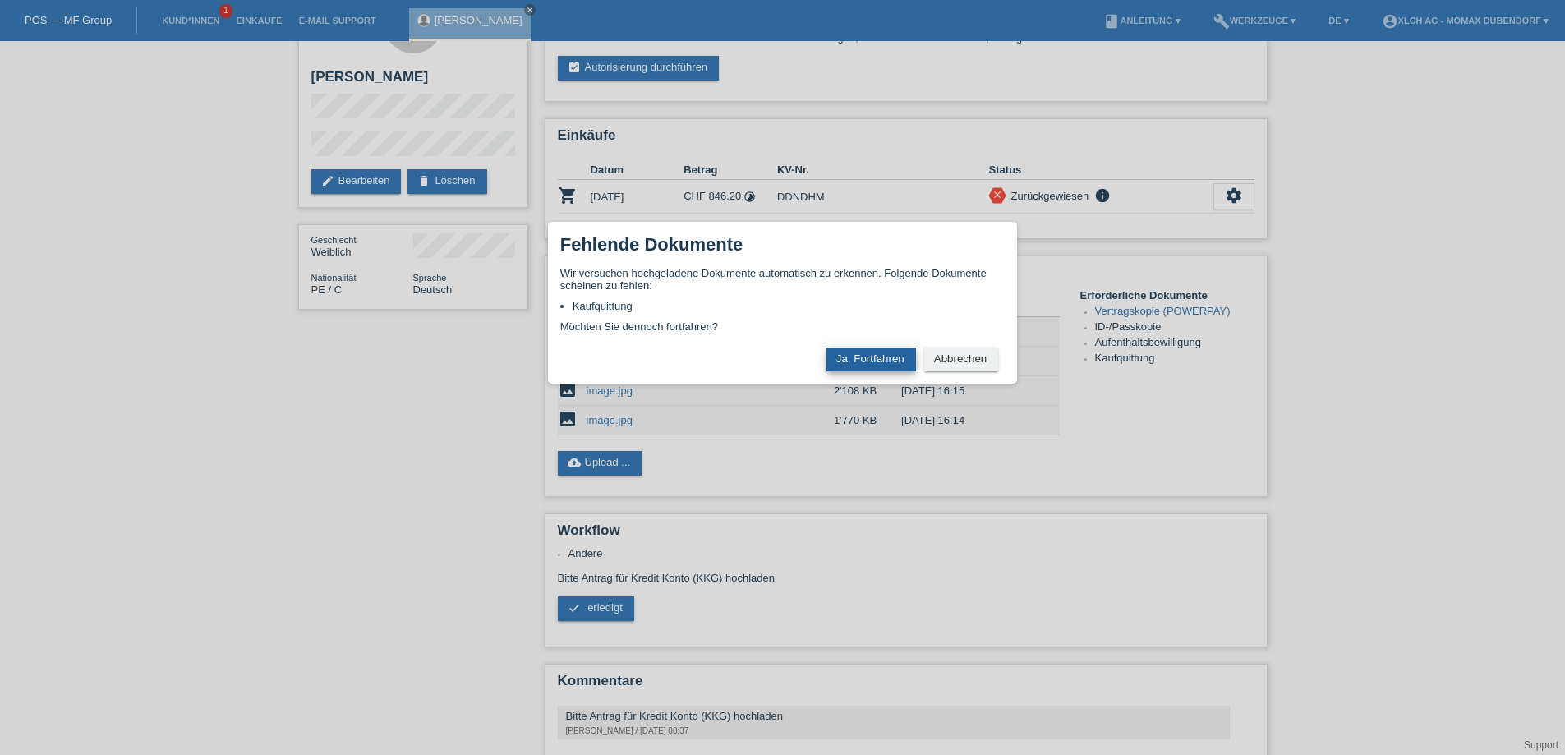
click at [897, 362] on button "Ja, Fortfahren" at bounding box center [872, 360] width 90 height 24
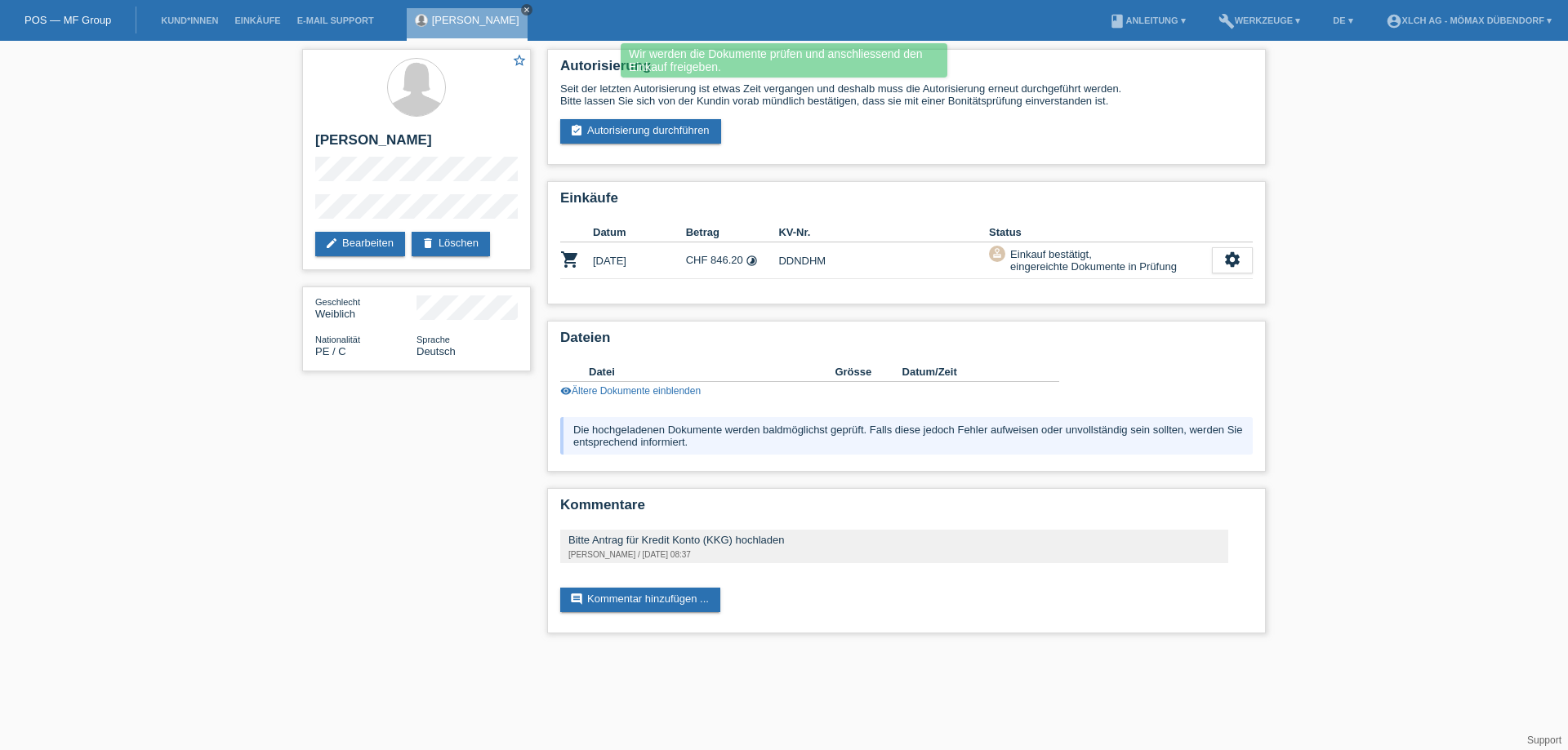
click at [531, 6] on icon "close" at bounding box center [527, 10] width 8 height 8
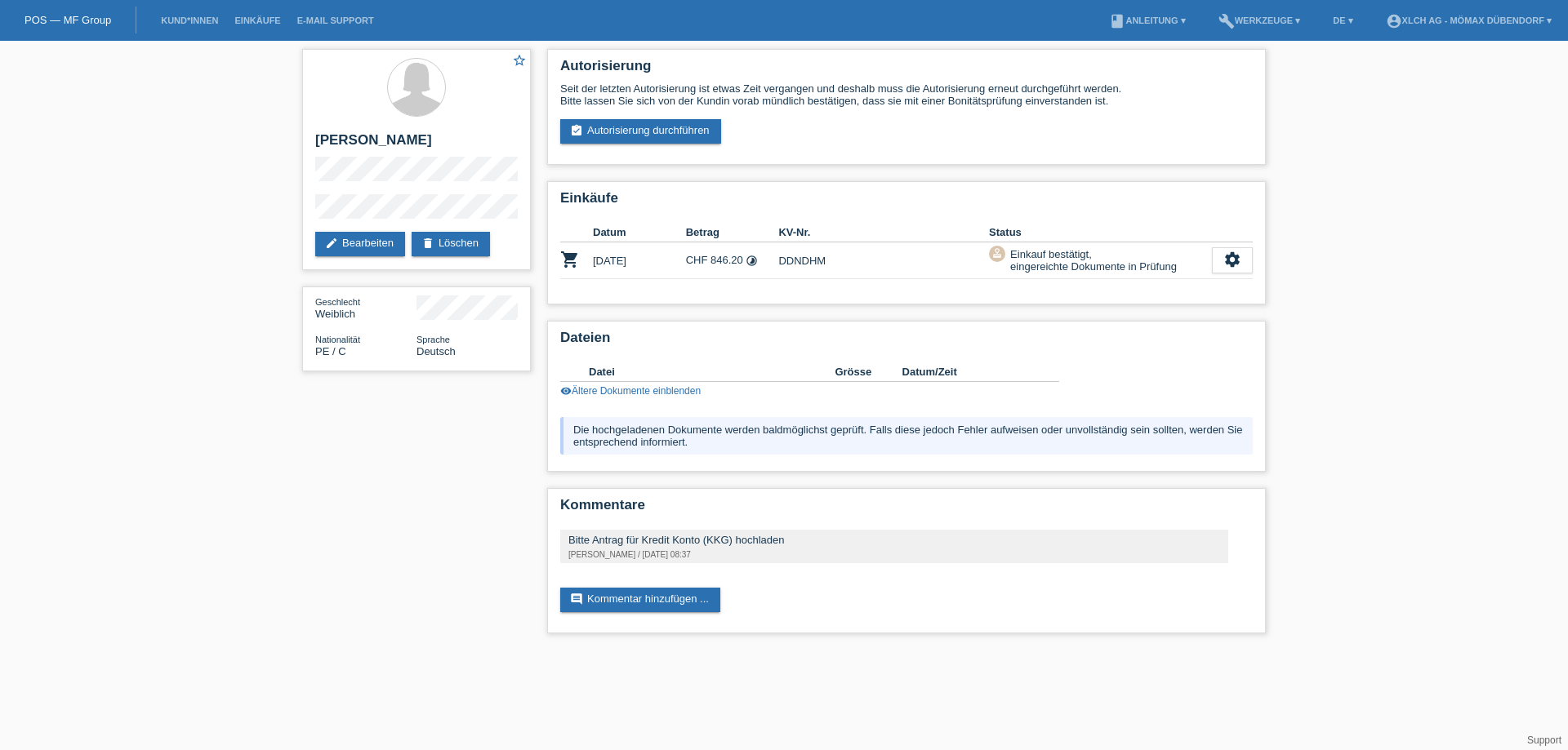
click at [181, 14] on li "Kund*innen" at bounding box center [190, 21] width 74 height 42
click at [183, 28] on li "Kund*innen" at bounding box center [190, 21] width 74 height 42
click at [186, 16] on link "Kund*innen" at bounding box center [190, 21] width 74 height 10
